Goal: Complete application form: Complete application form

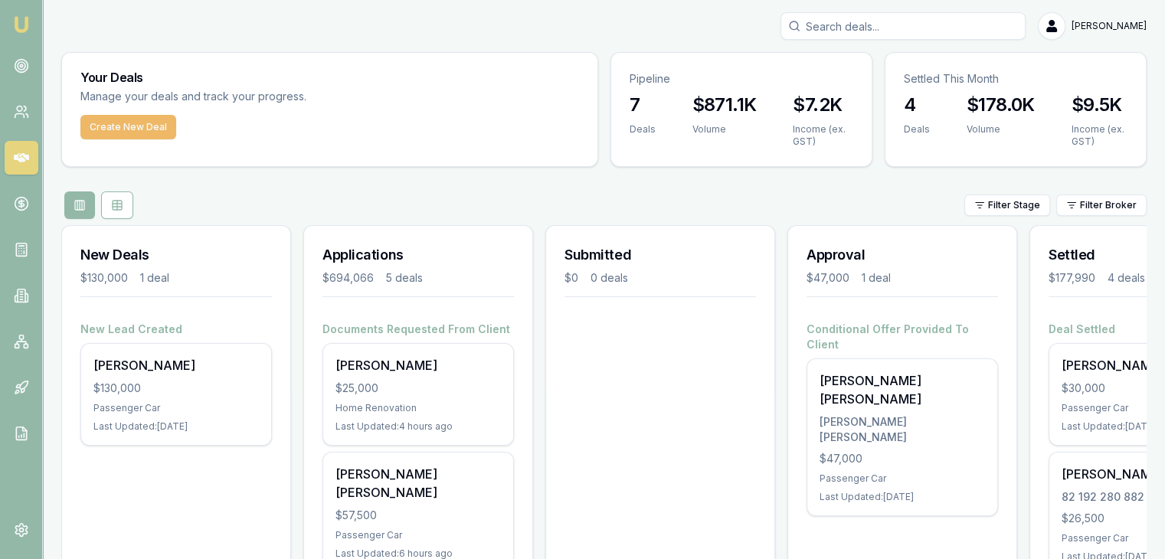
click at [83, 125] on button "Create New Deal" at bounding box center [128, 127] width 96 height 24
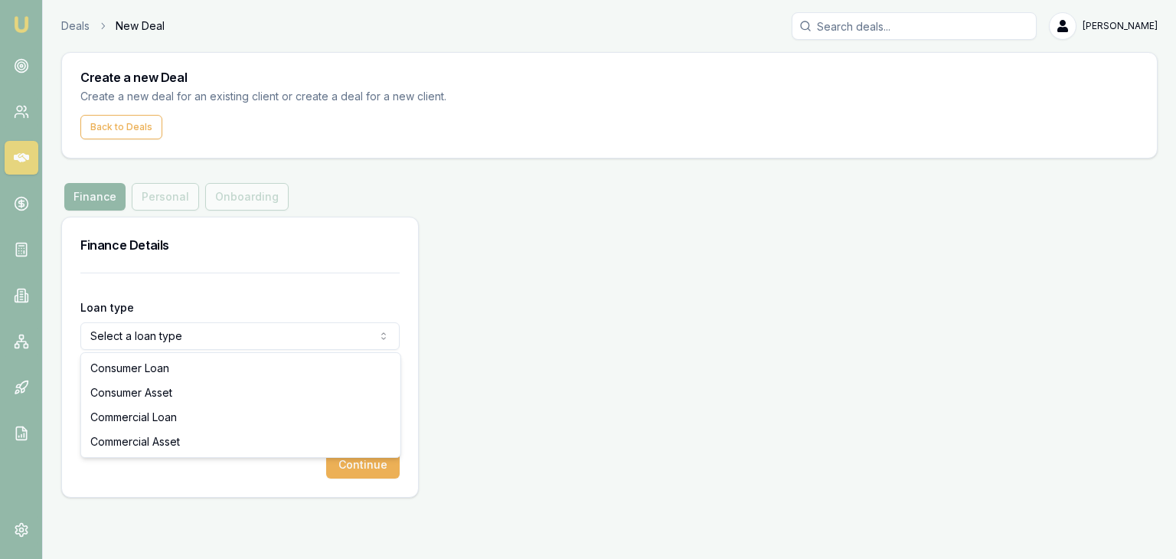
click at [149, 337] on html "Emu Broker Deals New Deal [PERSON_NAME] Toggle Menu Create a new Deal Create a …" at bounding box center [588, 279] width 1176 height 559
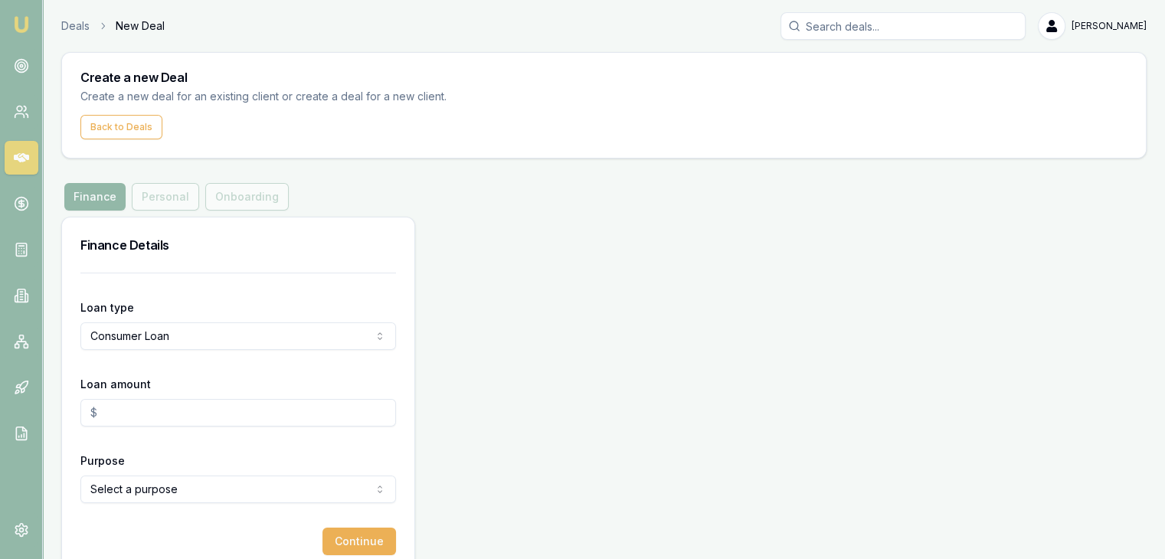
click at [147, 401] on input "Loan amount" at bounding box center [237, 413] width 315 height 28
type input "$0.00"
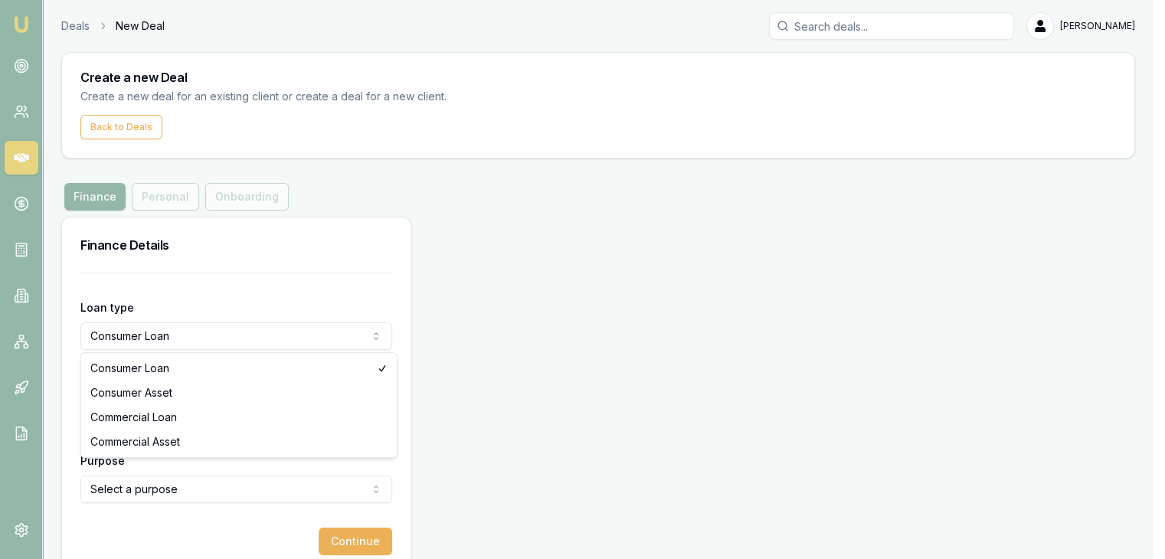
click at [181, 347] on html "Emu Broker Deals New Deal [PERSON_NAME] Toggle Menu Create a new Deal Create a …" at bounding box center [582, 279] width 1165 height 559
select select "CONSUMER_ASSET"
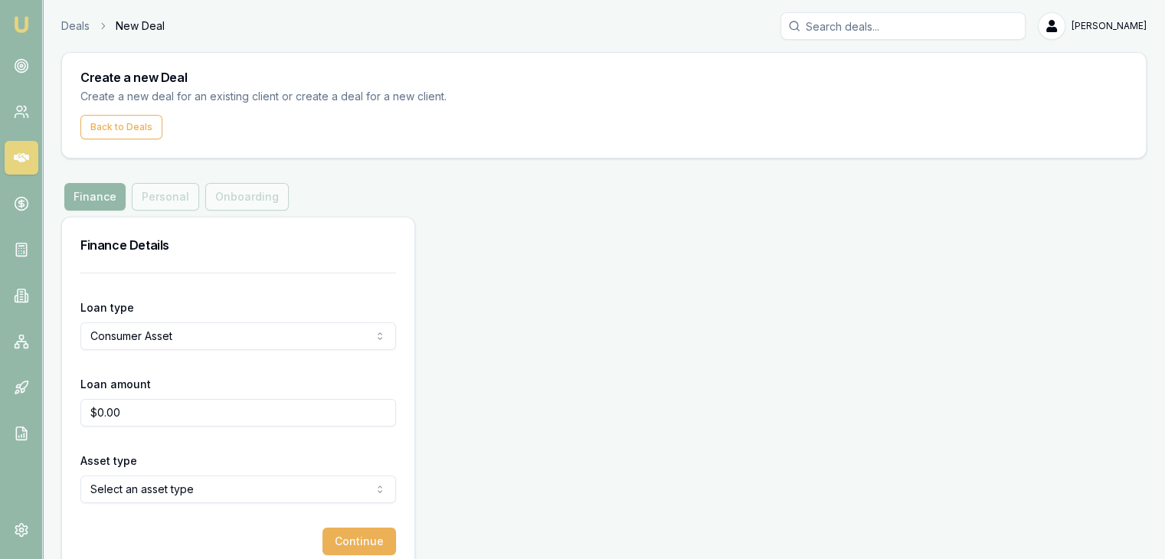
click at [152, 421] on input "$0.00" at bounding box center [237, 413] width 315 height 28
type input "0"
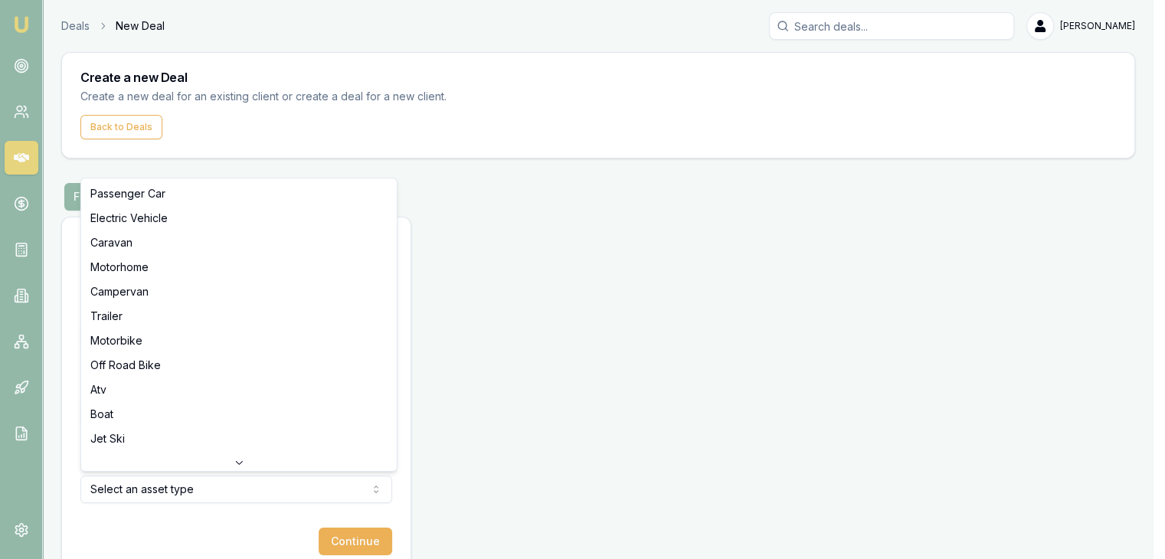
type input "$50,000.00"
click at [192, 484] on html "Emu Broker Deals New Deal [PERSON_NAME] Toggle Menu Create a new Deal Create a …" at bounding box center [588, 279] width 1176 height 559
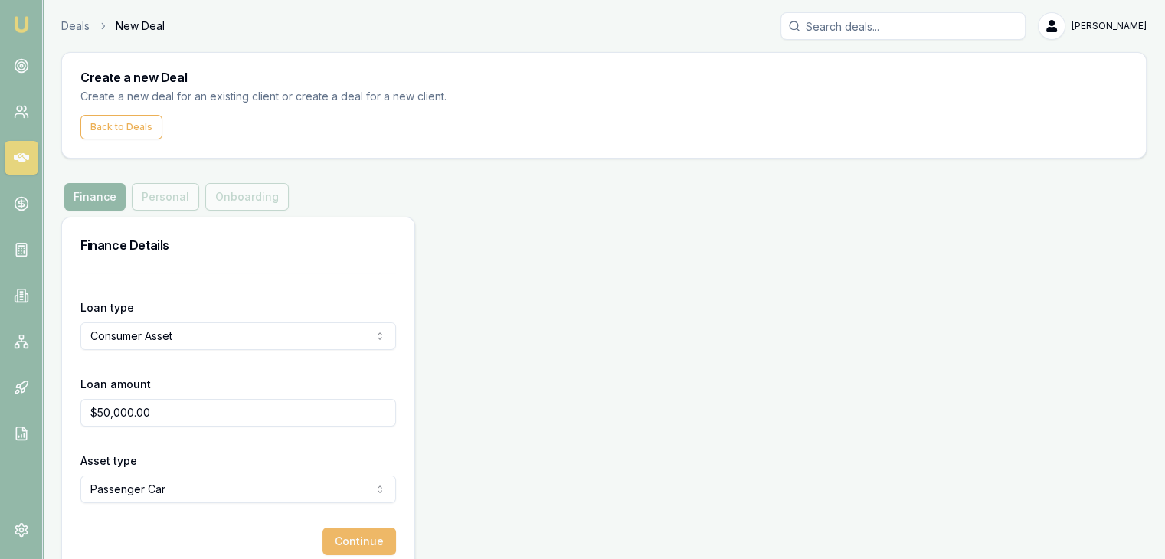
click at [370, 544] on button "Continue" at bounding box center [358, 542] width 73 height 28
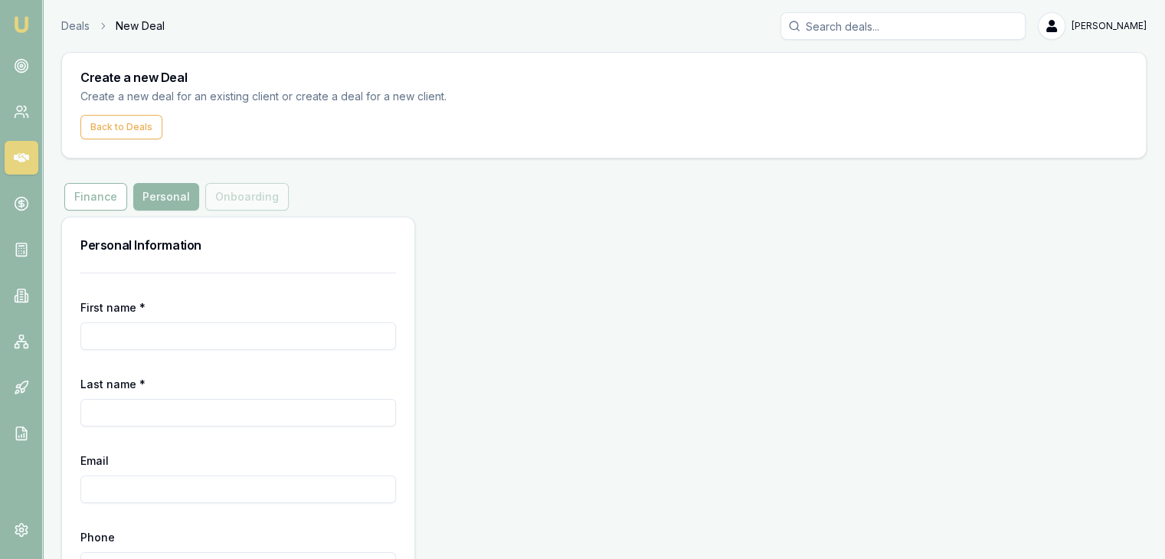
click at [217, 318] on div "First name *" at bounding box center [237, 324] width 315 height 52
click at [89, 325] on input "First name *" at bounding box center [237, 336] width 315 height 28
type input "[PERSON_NAME]"
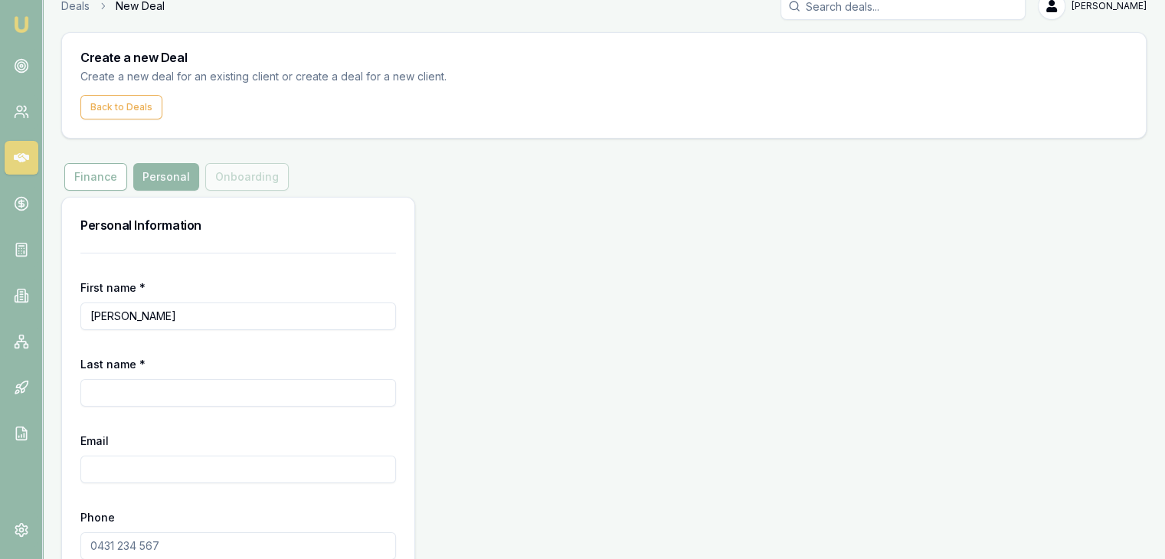
click at [91, 387] on input "Last name *" at bounding box center [237, 393] width 315 height 28
click at [113, 402] on input "Last name *" at bounding box center [237, 393] width 315 height 28
click at [112, 391] on input "Last name *" at bounding box center [237, 393] width 315 height 28
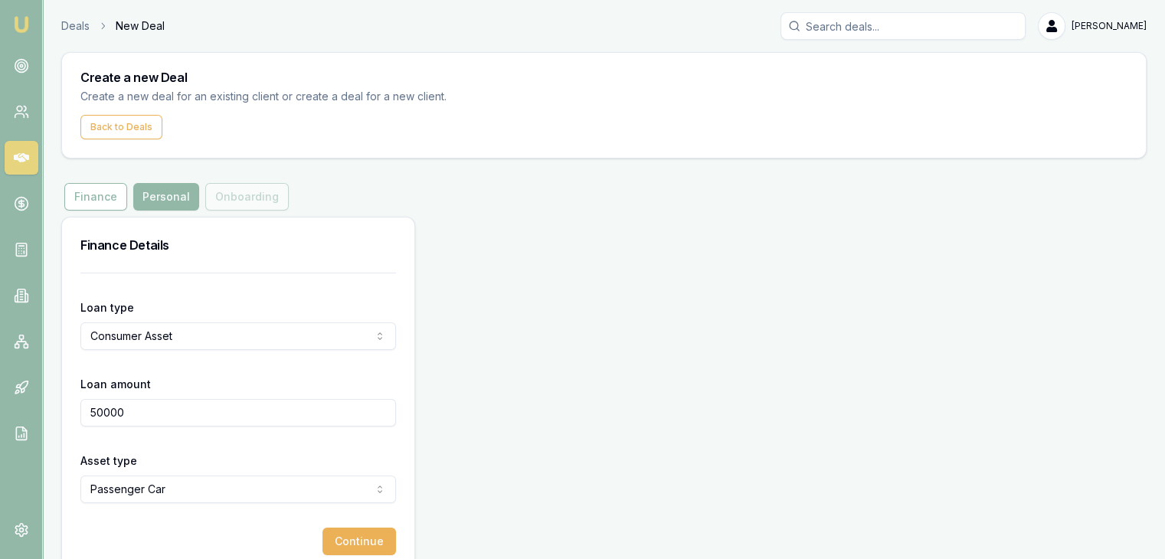
click at [110, 332] on html "Emu Broker Deals New Deal [PERSON_NAME] Toggle Menu Create a new Deal Create a …" at bounding box center [582, 279] width 1165 height 559
click at [108, 488] on html "Emu Broker Deals New Deal [PERSON_NAME] Toggle Menu Create a new Deal Create a …" at bounding box center [588, 279] width 1176 height 559
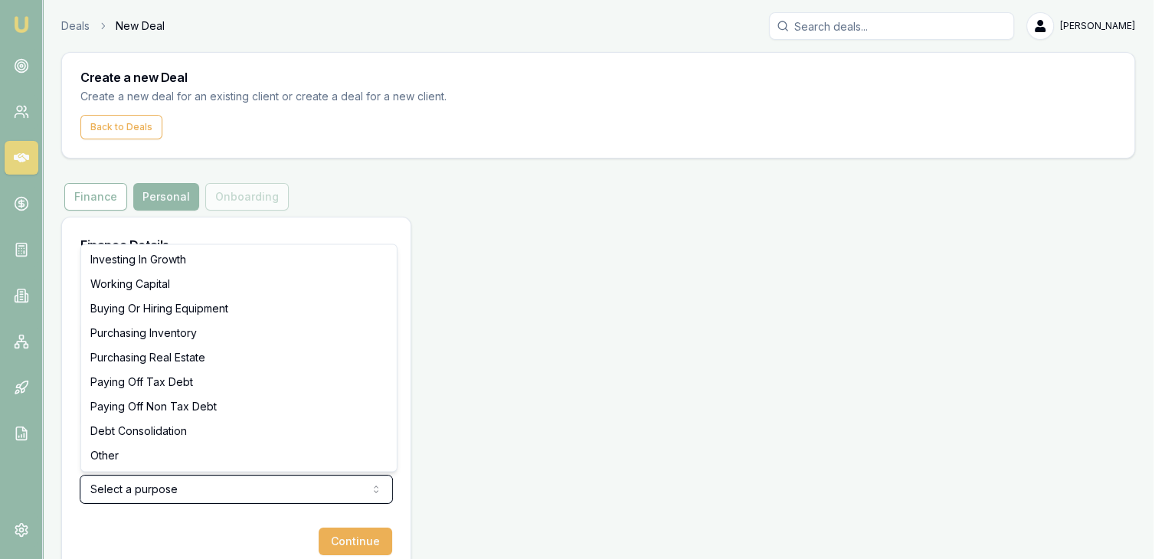
click at [410, 427] on html "Emu Broker Deals New Deal [PERSON_NAME] Toggle Menu Create a new Deal Create a …" at bounding box center [582, 279] width 1165 height 559
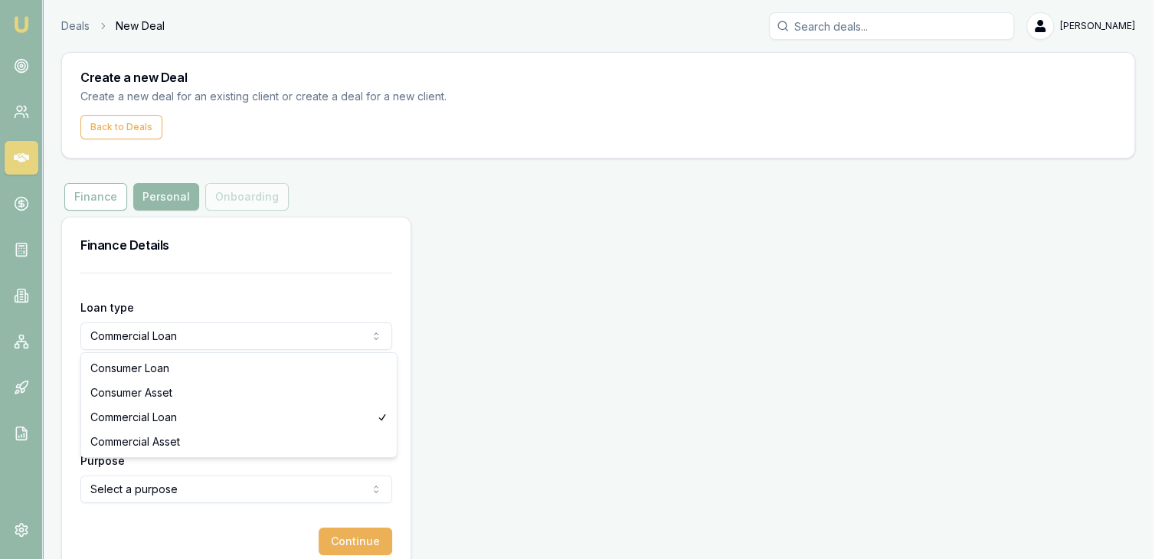
click at [204, 338] on html "Emu Broker Deals New Deal [PERSON_NAME] Toggle Menu Create a new Deal Create a …" at bounding box center [582, 279] width 1165 height 559
click at [196, 338] on html "Emu Broker Deals New Deal [PERSON_NAME] Toggle Menu Create a new Deal Create a …" at bounding box center [582, 279] width 1165 height 559
select select "COMMERCIAL_ASSET"
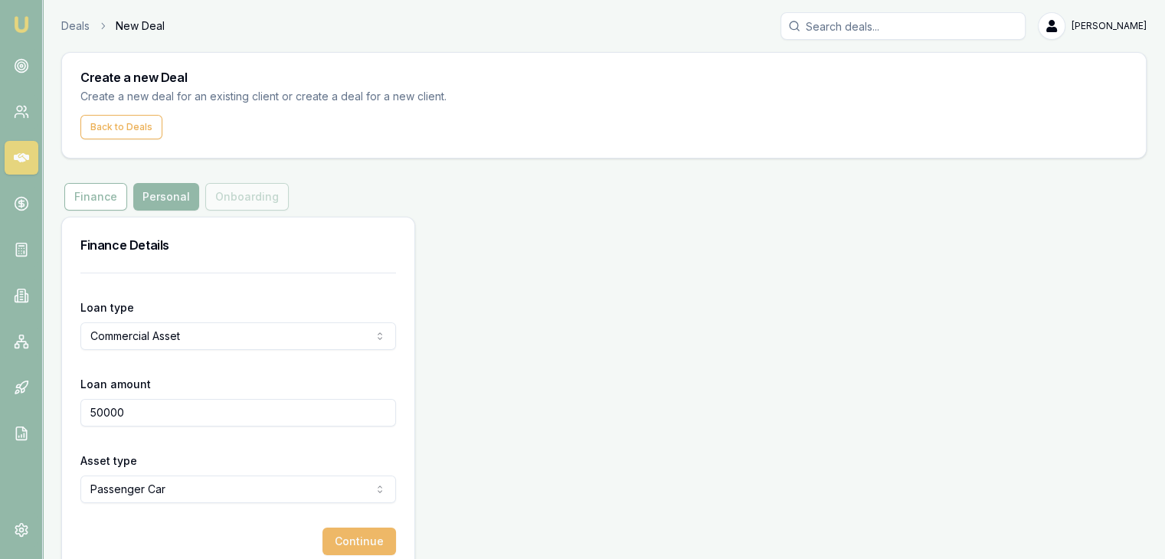
click at [341, 543] on button "Continue" at bounding box center [358, 542] width 73 height 28
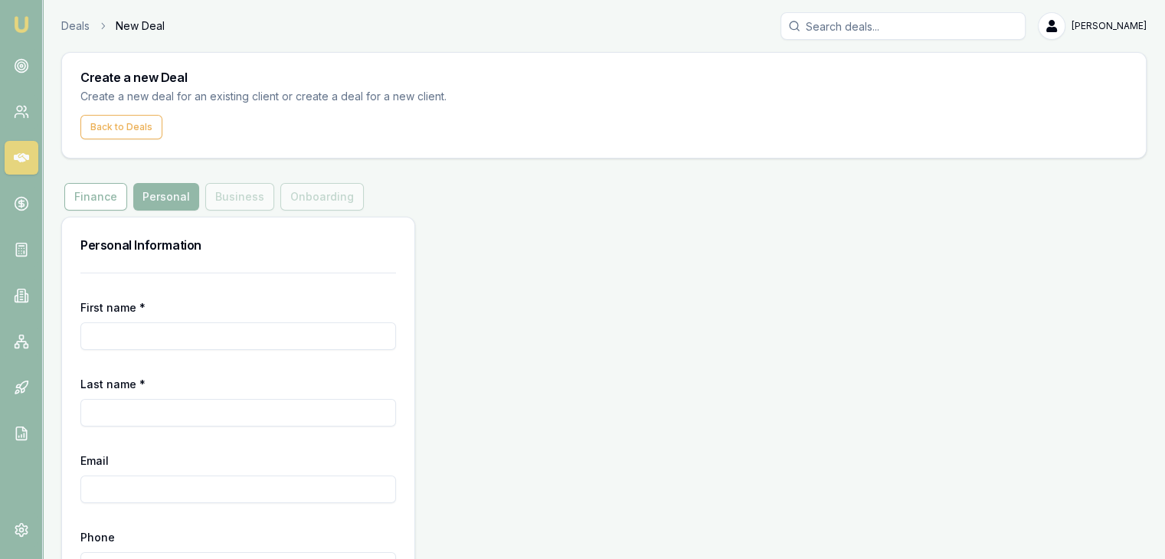
click at [178, 341] on input "First name *" at bounding box center [237, 336] width 315 height 28
type input "[PERSON_NAME]"
type input "m"
type input "Modi"
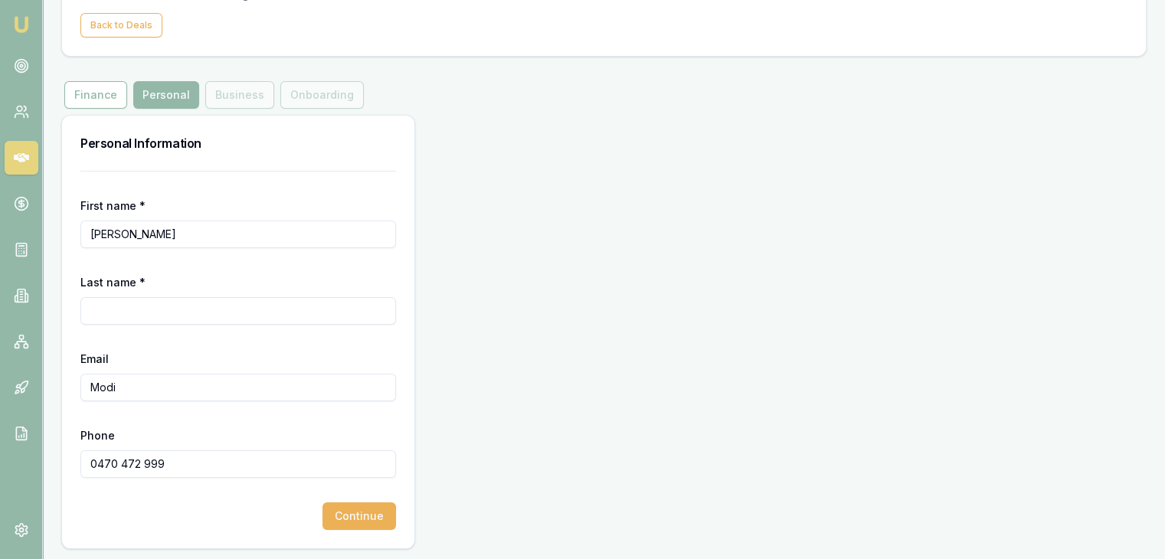
scroll to position [103, 0]
type input "0470 472 999"
click at [355, 510] on button "Continue" at bounding box center [358, 515] width 73 height 28
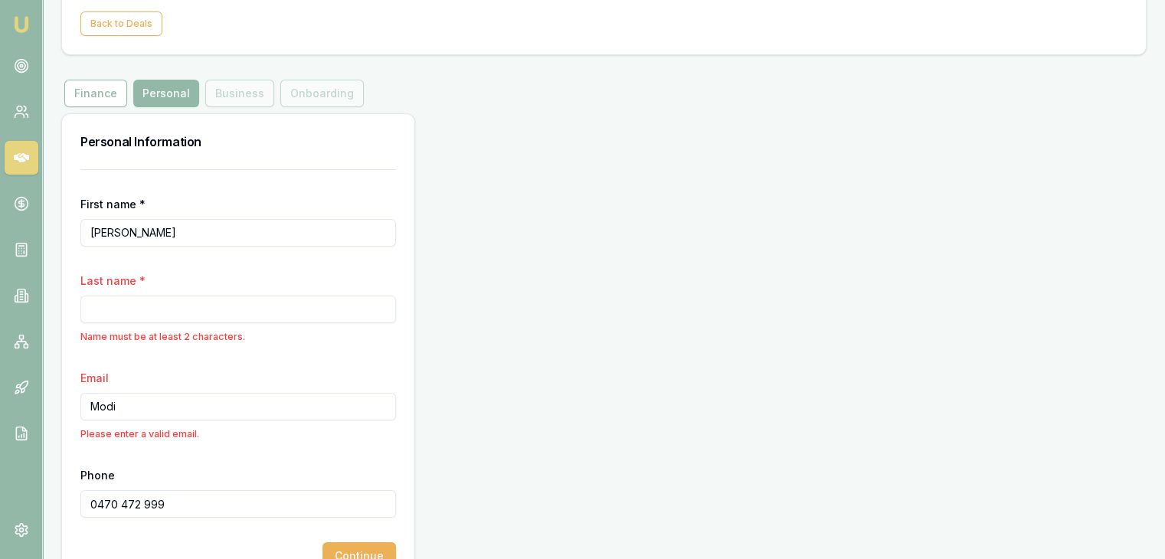
click at [172, 307] on input "Last name *" at bounding box center [237, 310] width 315 height 28
type input "v"
click at [113, 231] on input "[PERSON_NAME]" at bounding box center [237, 233] width 315 height 28
type input "Rutwa"
click at [164, 352] on form "First name * Rutwa Last name * v Name must be at least 2 characters. Email Modi…" at bounding box center [237, 369] width 315 height 400
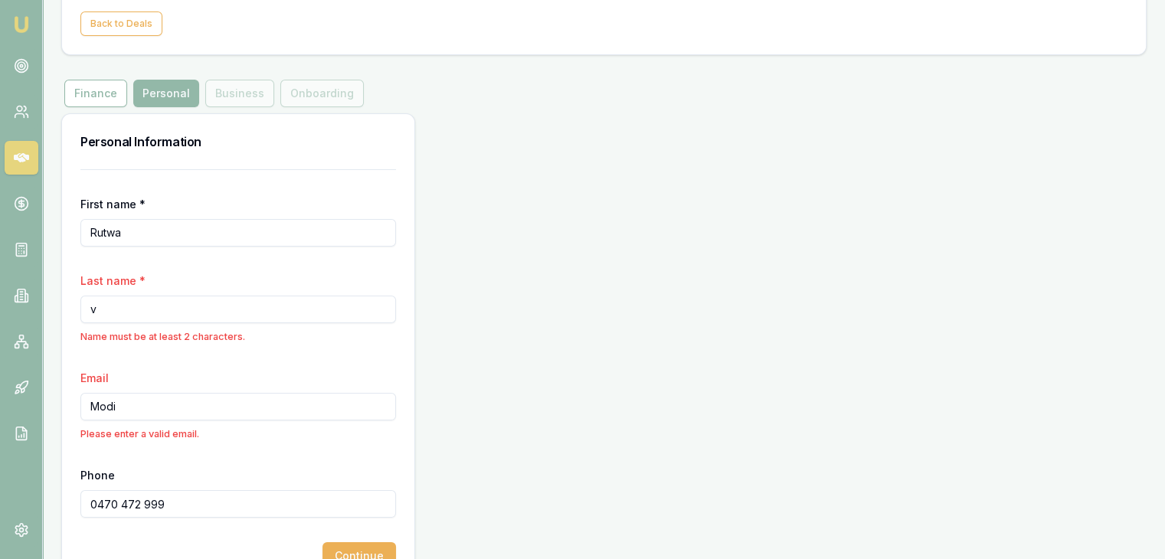
click at [122, 410] on input "Modi" at bounding box center [237, 407] width 315 height 28
click at [109, 308] on input "v" at bounding box center [237, 310] width 315 height 28
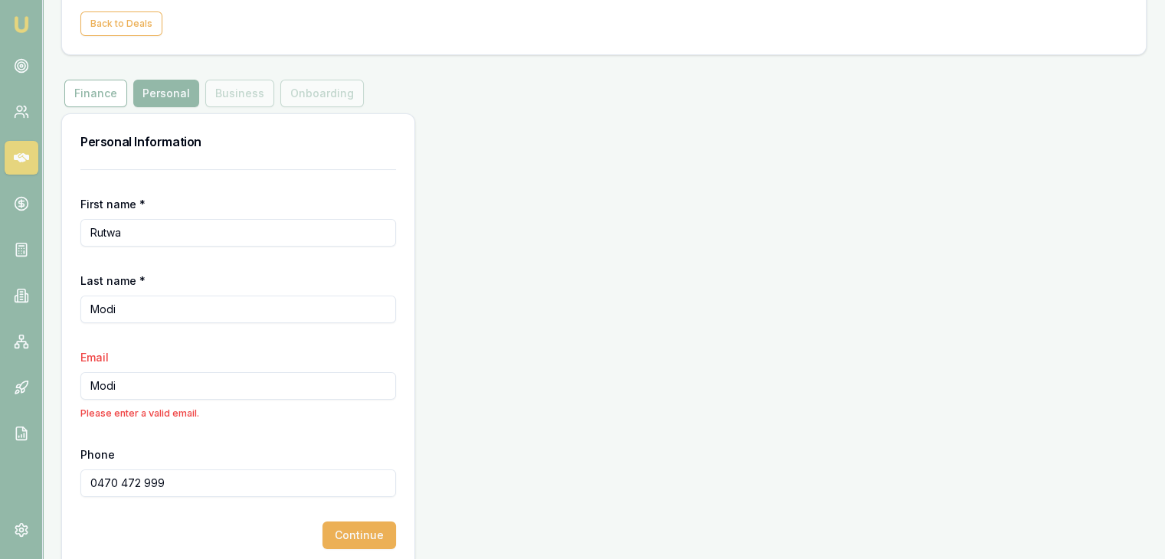
type input "Modi"
type input "<"
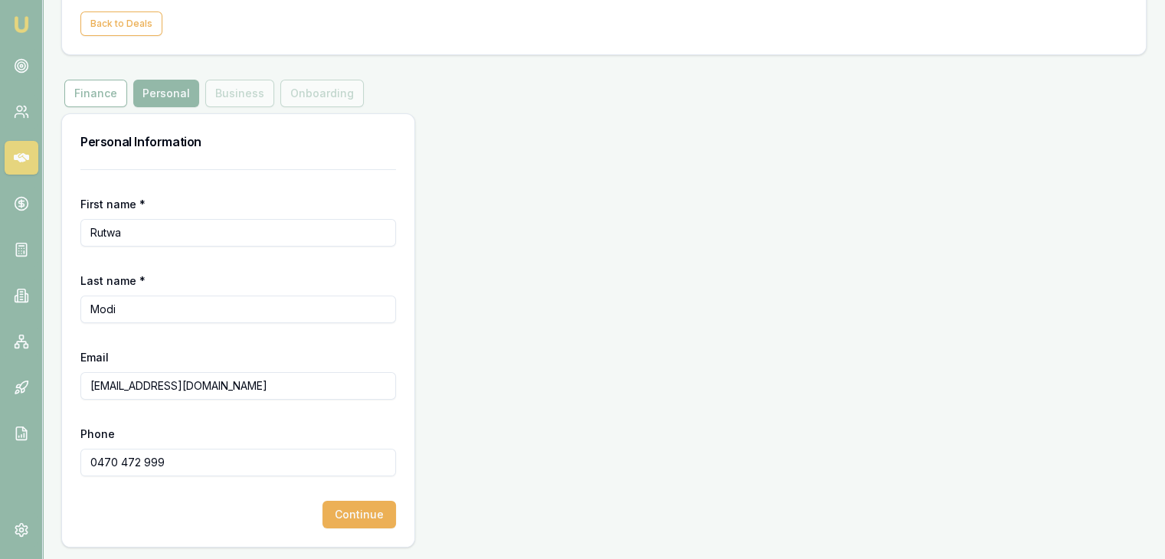
click at [227, 385] on input "[EMAIL_ADDRESS][DOMAIN_NAME]" at bounding box center [237, 386] width 315 height 28
type input "[EMAIL_ADDRESS][DOMAIN_NAME]"
click at [211, 515] on div "Continue" at bounding box center [237, 515] width 315 height 28
click at [332, 512] on button "Continue" at bounding box center [358, 515] width 73 height 28
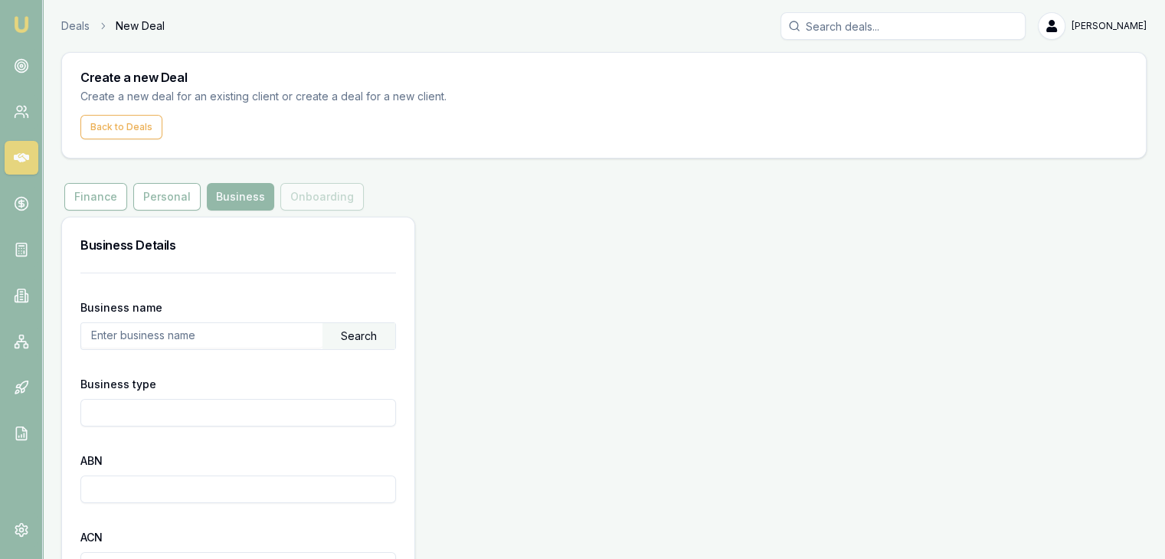
click at [141, 335] on input "text" at bounding box center [201, 335] width 241 height 24
click at [112, 405] on input "Business type" at bounding box center [237, 413] width 315 height 28
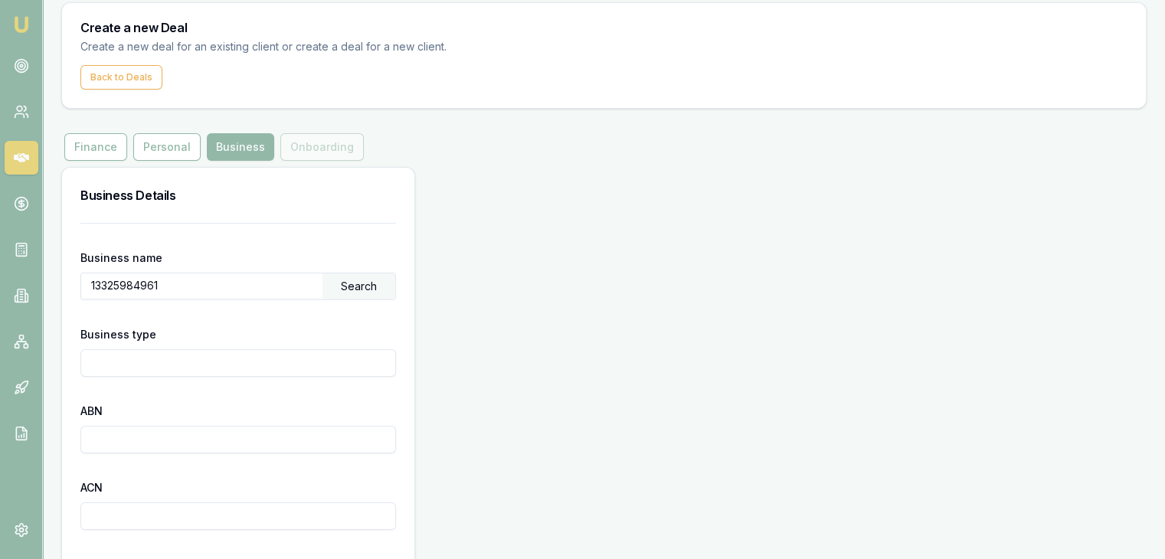
scroll to position [77, 0]
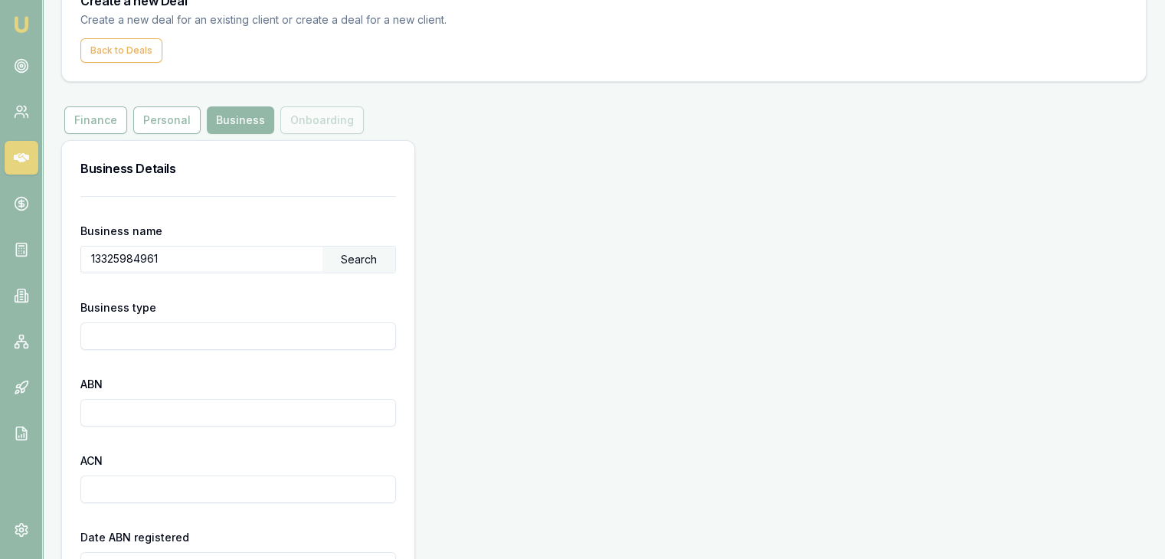
click at [353, 263] on div "Search" at bounding box center [358, 260] width 73 height 26
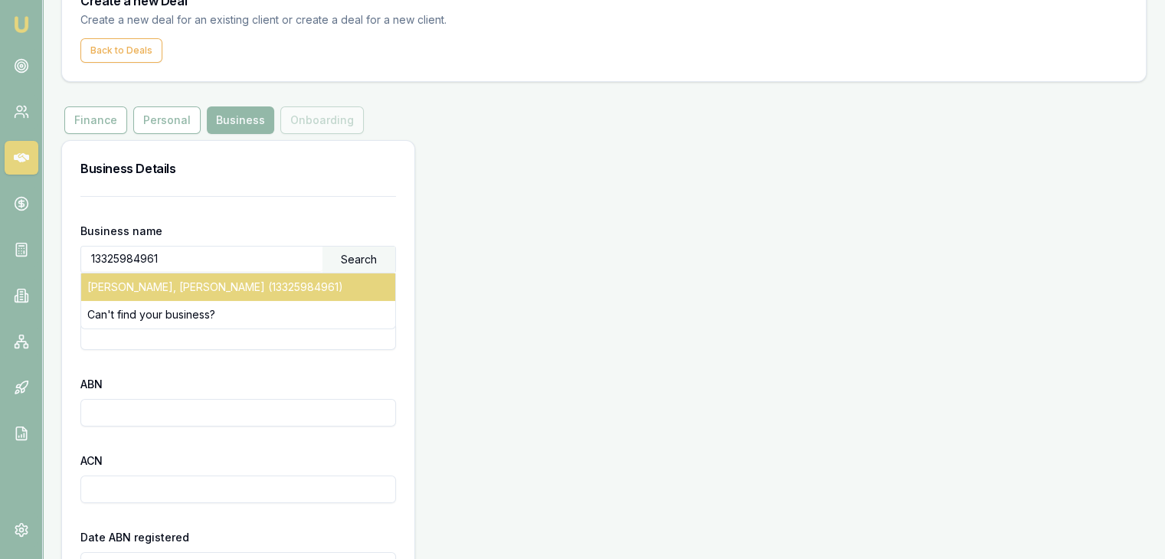
click at [291, 287] on div "[PERSON_NAME], [PERSON_NAME] (13325984961)" at bounding box center [238, 287] width 314 height 28
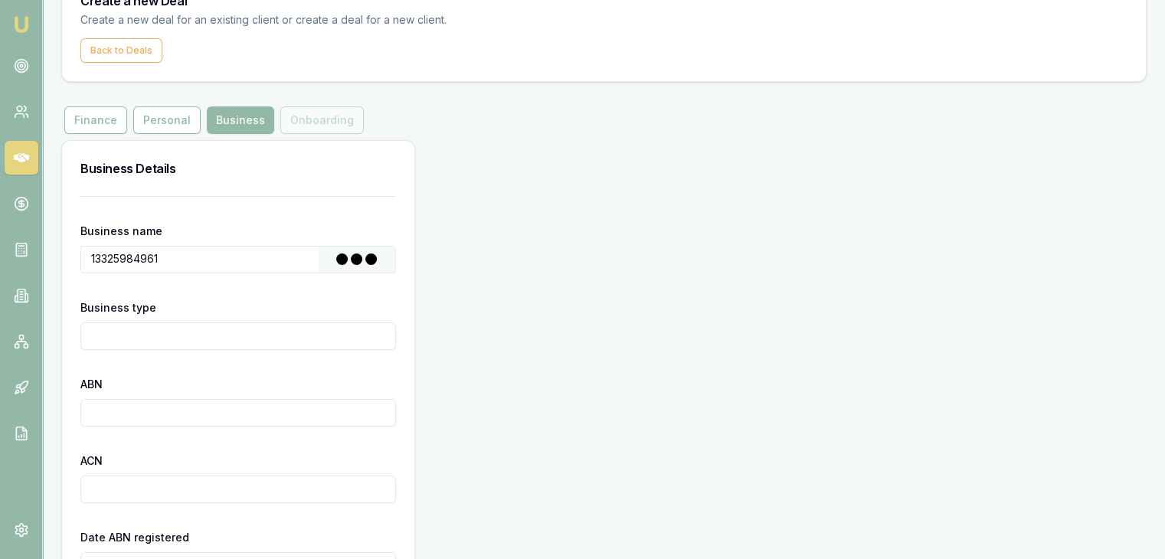
type input "[PERSON_NAME], [PERSON_NAME]"
type input "Individual/Sole Trader"
type input "13325984961"
type input "[DATE]"
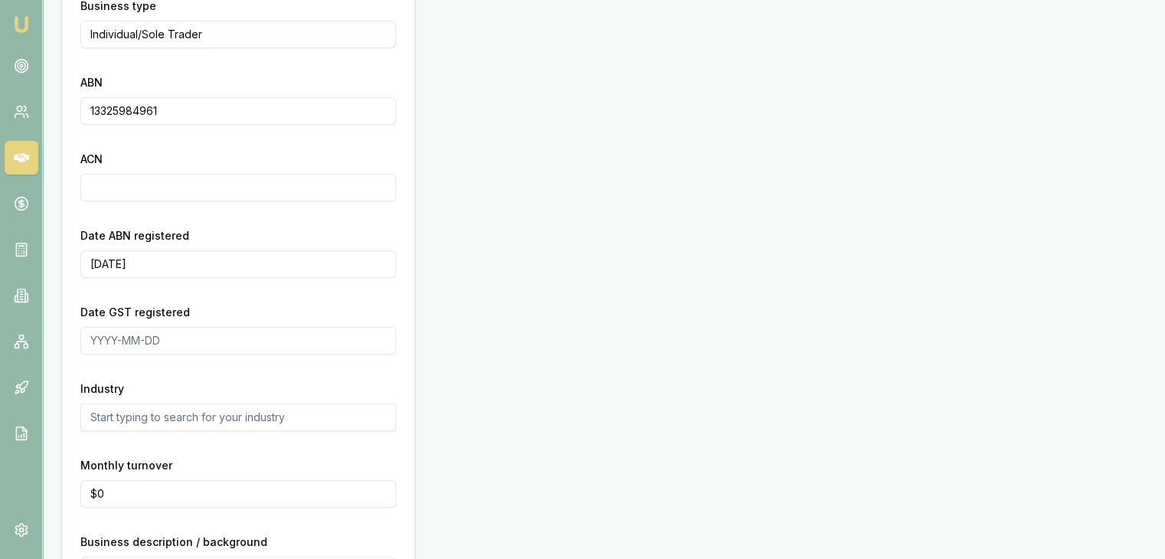
scroll to position [505, 0]
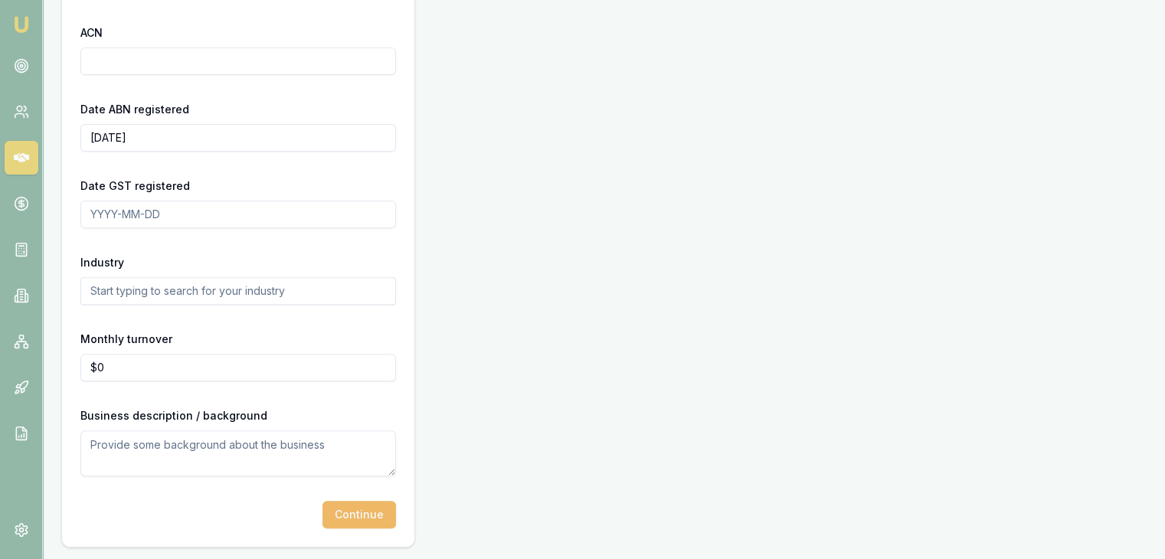
click at [346, 515] on button "Continue" at bounding box center [358, 515] width 73 height 28
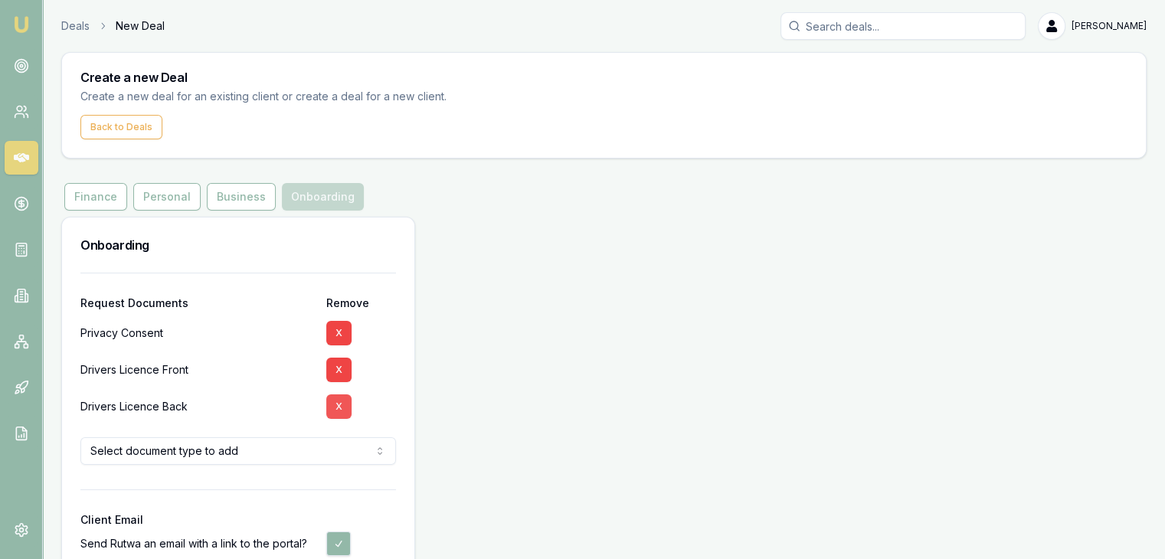
drag, startPoint x: 328, startPoint y: 368, endPoint x: 332, endPoint y: 377, distance: 9.0
click at [329, 371] on button "X" at bounding box center [338, 370] width 25 height 24
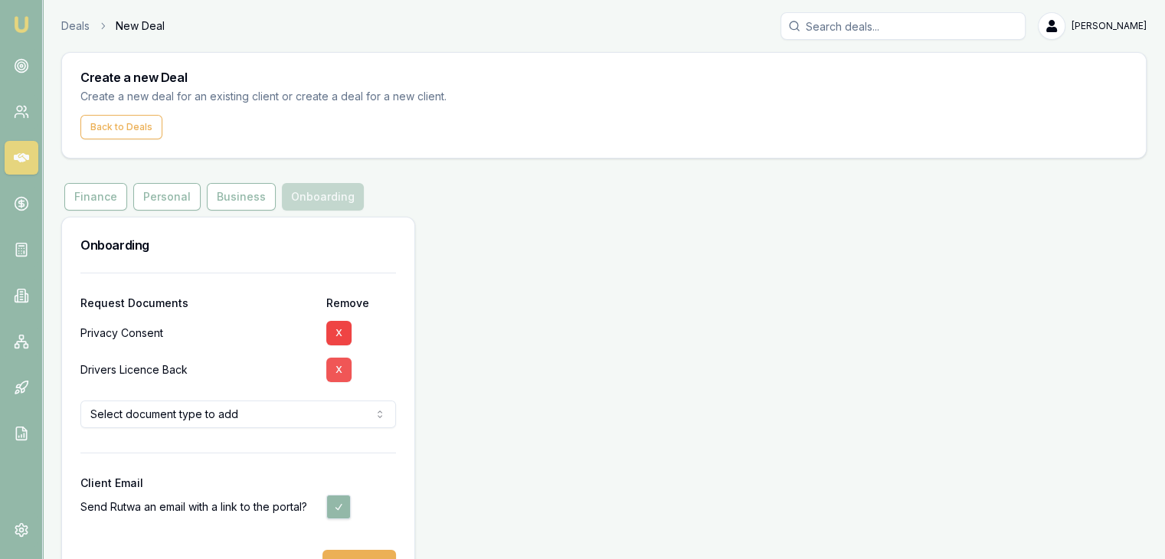
click at [335, 374] on button "X" at bounding box center [338, 370] width 25 height 24
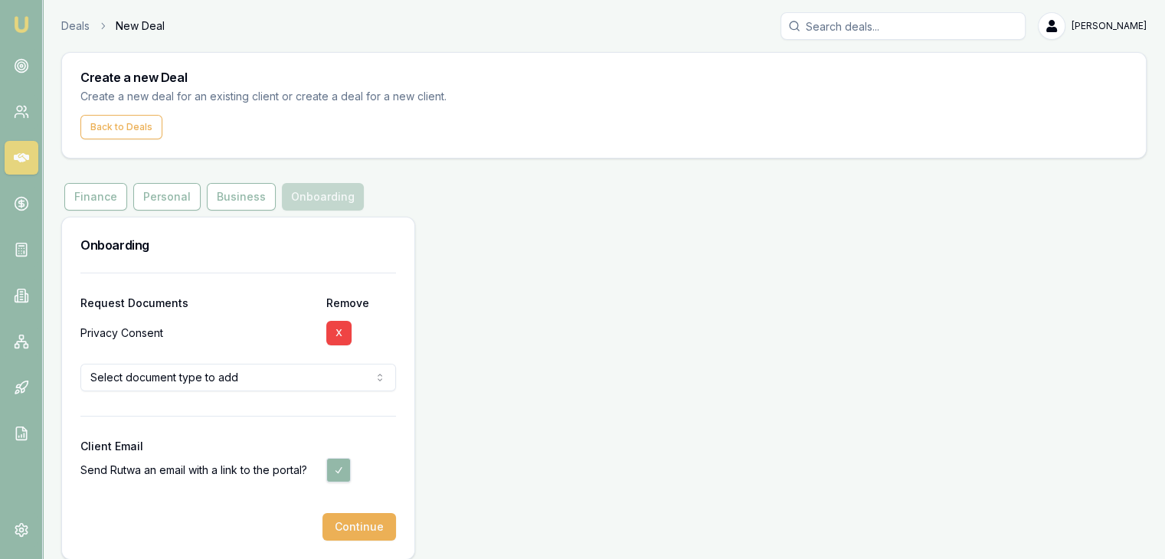
click at [346, 531] on button "Continue" at bounding box center [358, 527] width 73 height 28
